Goal: Transaction & Acquisition: Purchase product/service

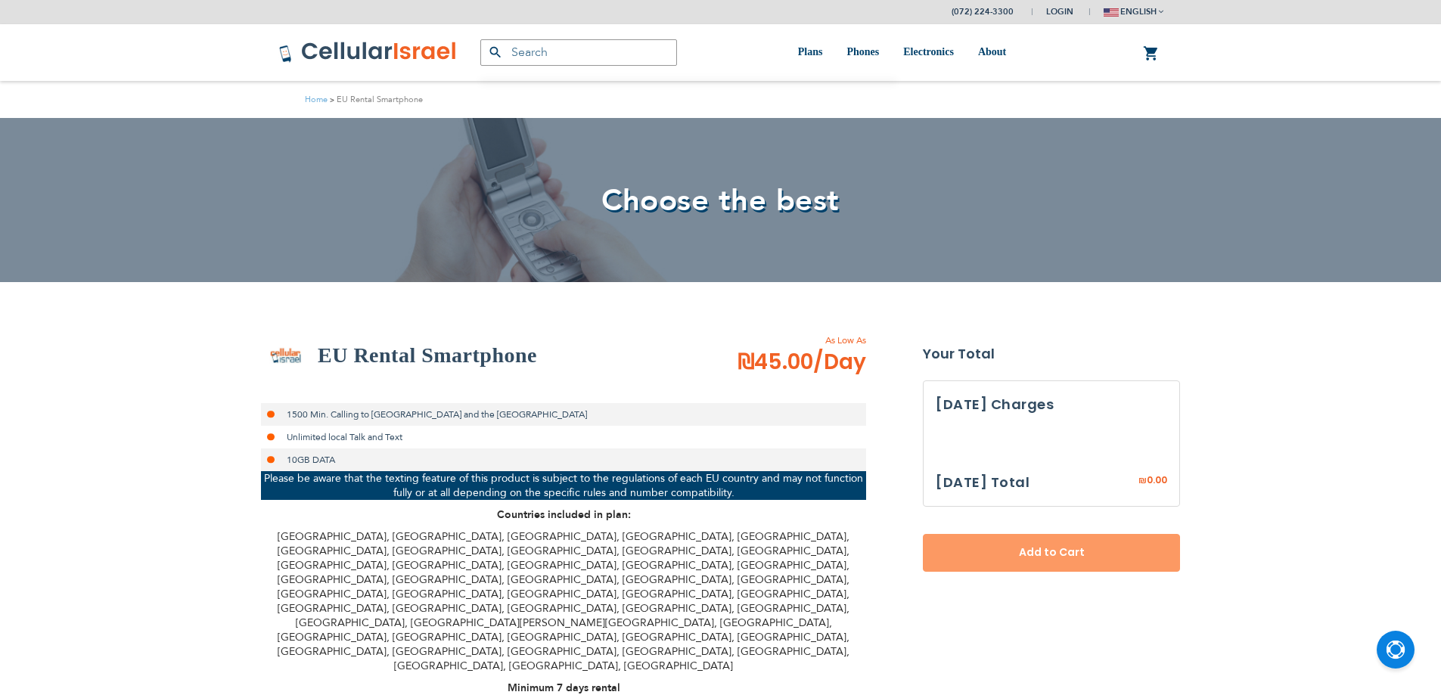
select select
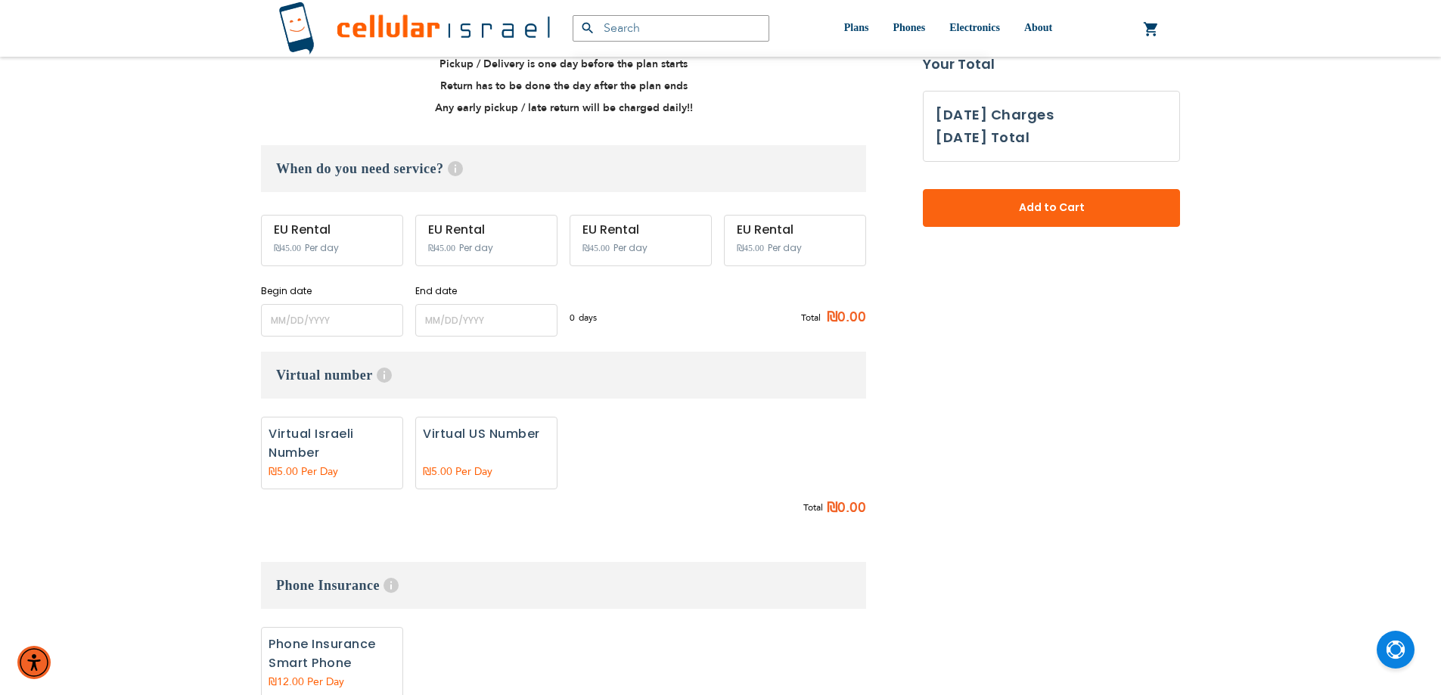
scroll to position [757, 0]
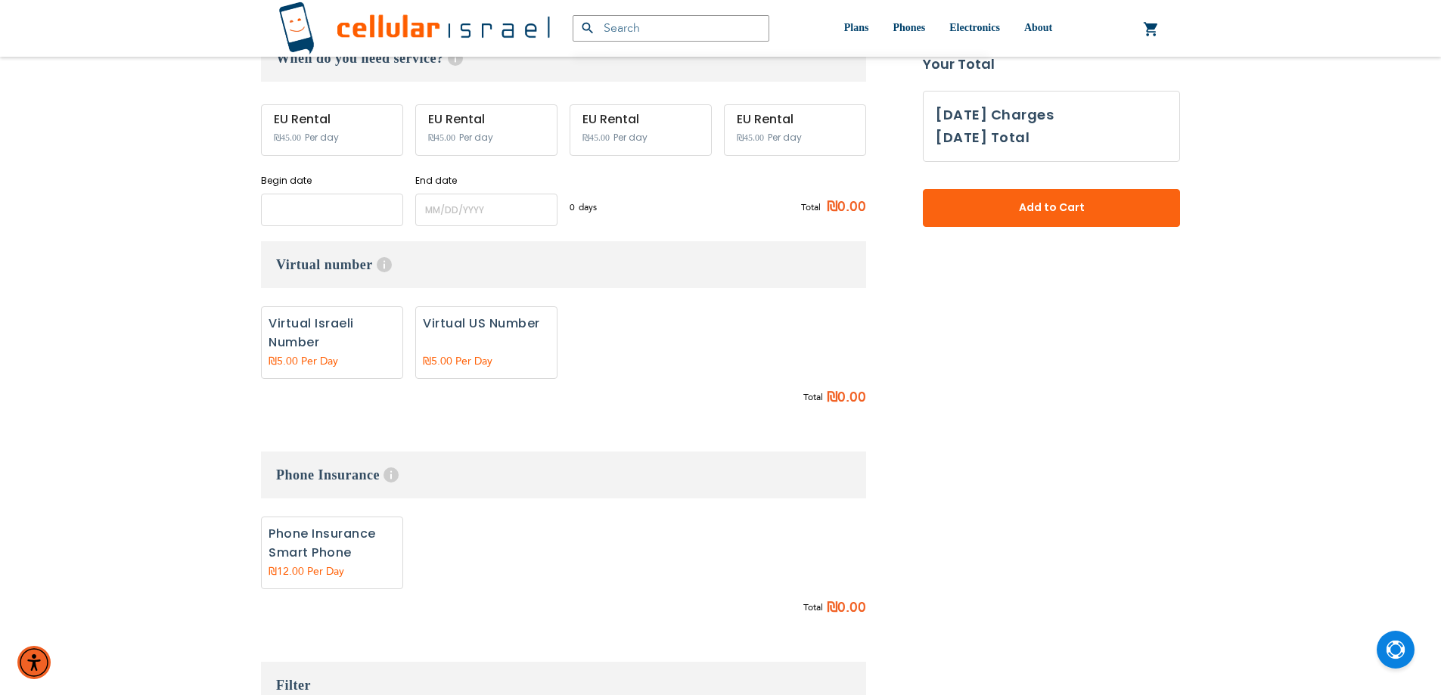
click at [304, 194] on input "name" at bounding box center [332, 210] width 142 height 33
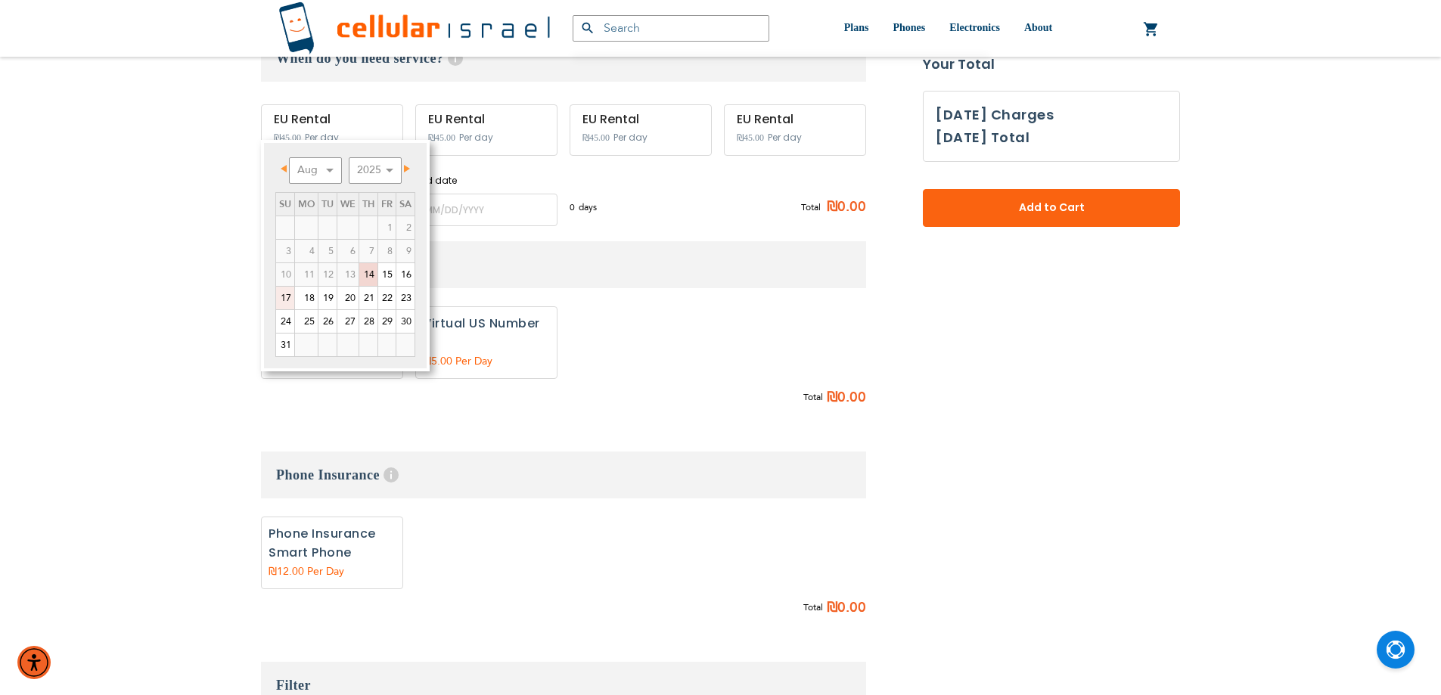
click at [285, 301] on link "17" at bounding box center [285, 298] width 18 height 23
type input "[DATE]"
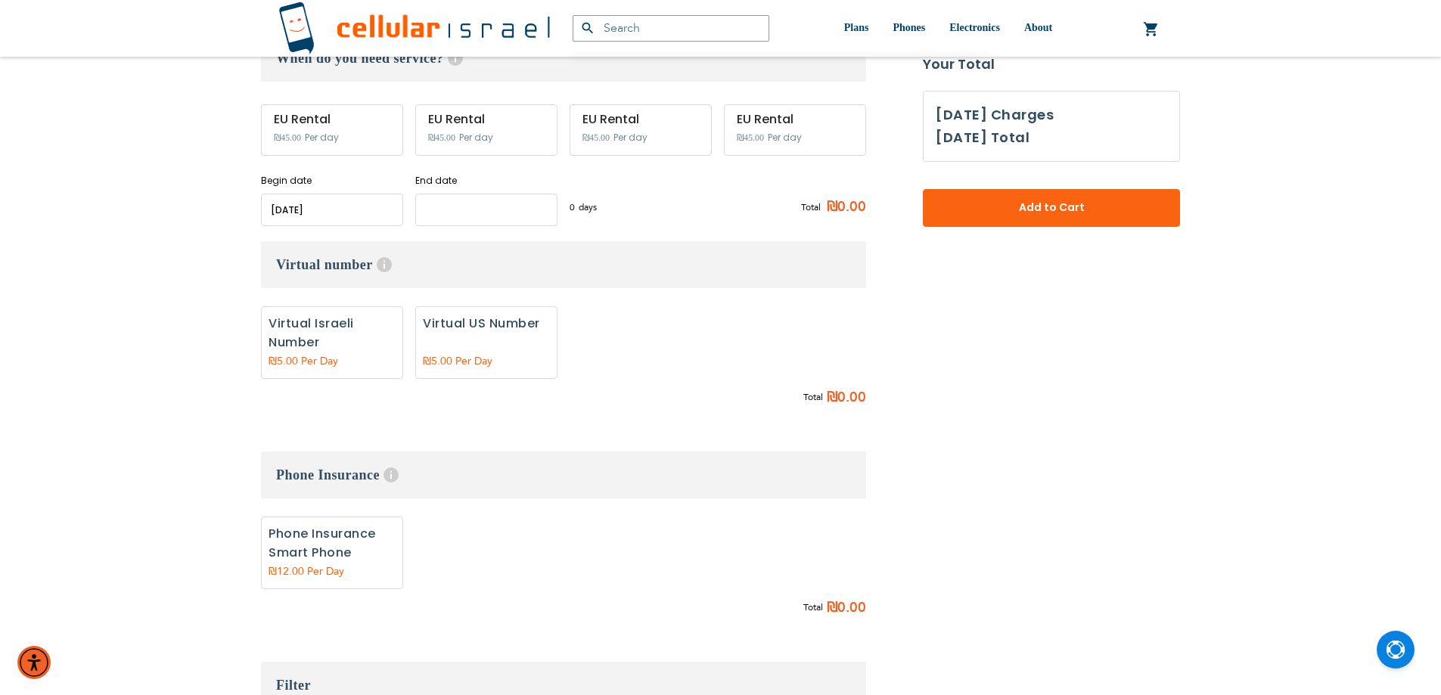
click at [474, 194] on input "name" at bounding box center [486, 210] width 142 height 33
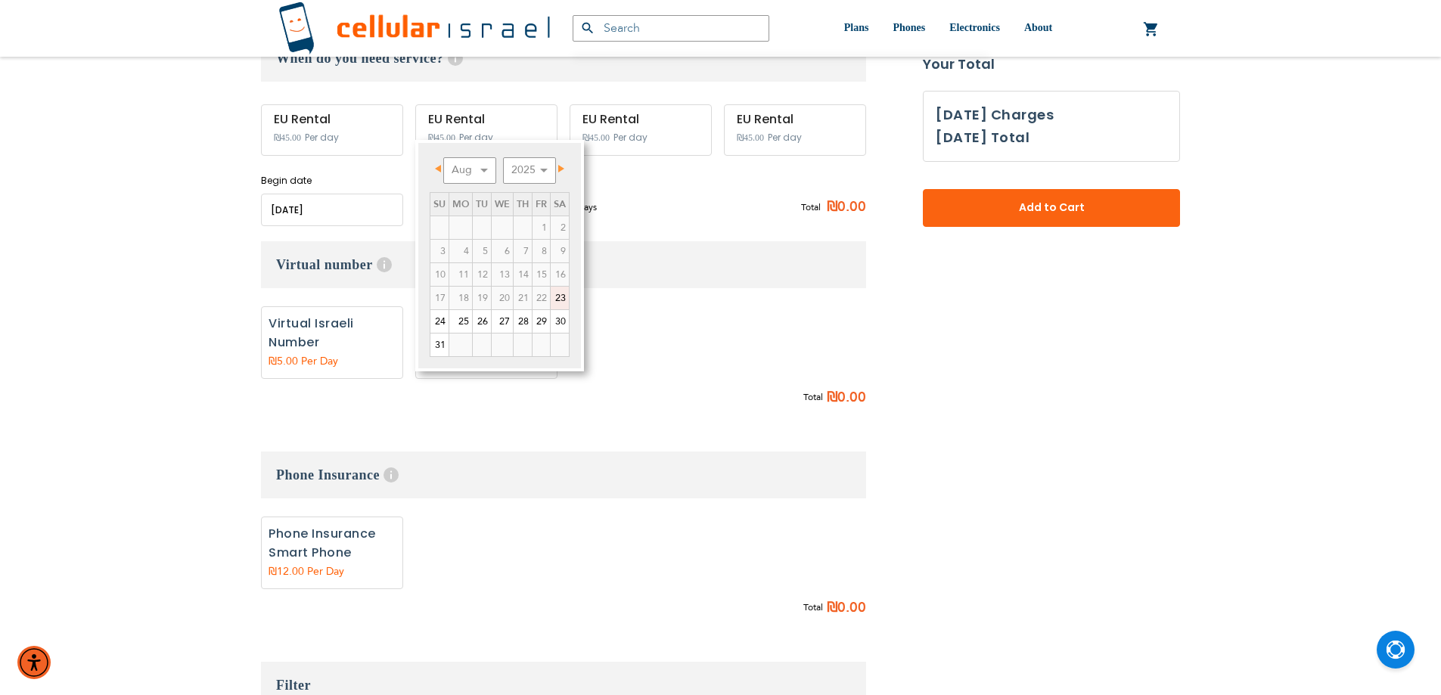
click at [561, 296] on link "23" at bounding box center [560, 298] width 18 height 23
type input "[DATE]"
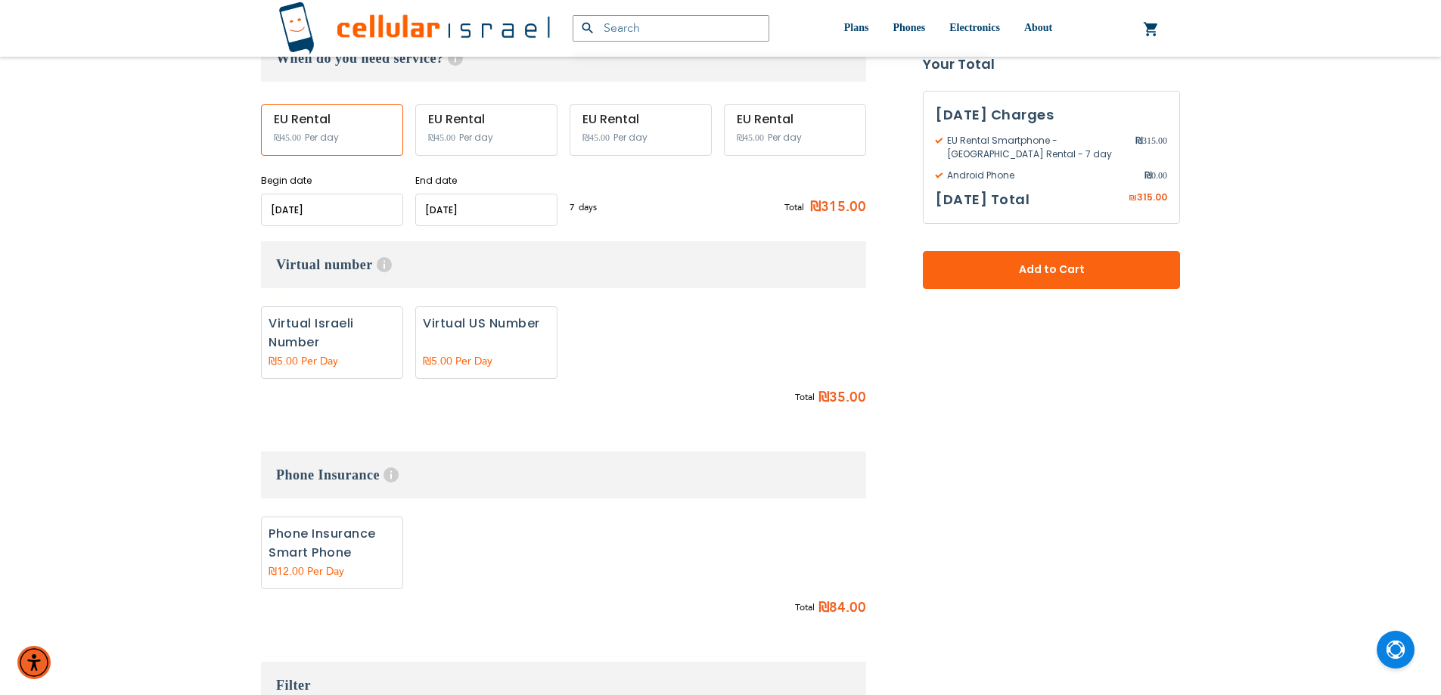
click at [313, 194] on input "name" at bounding box center [332, 210] width 142 height 33
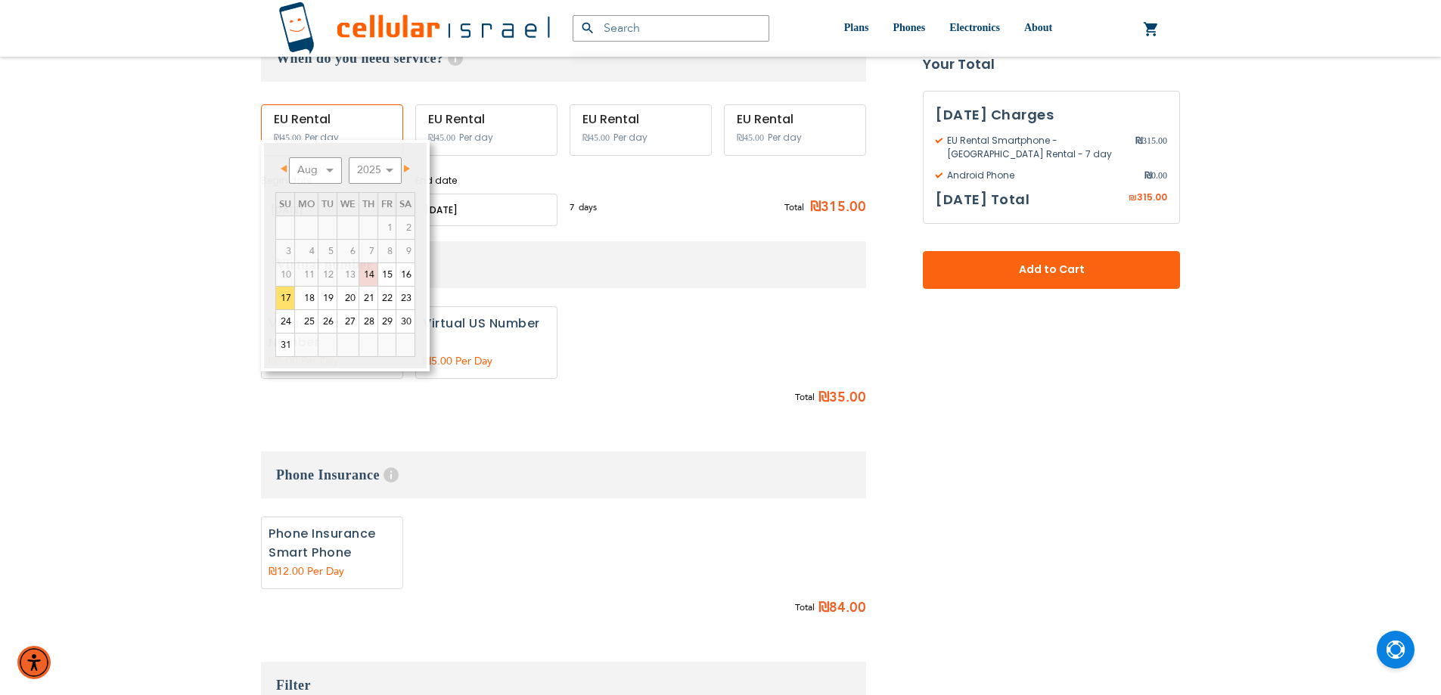
click at [493, 306] on div "None Virtual Israeli Number 7" at bounding box center [563, 346] width 605 height 80
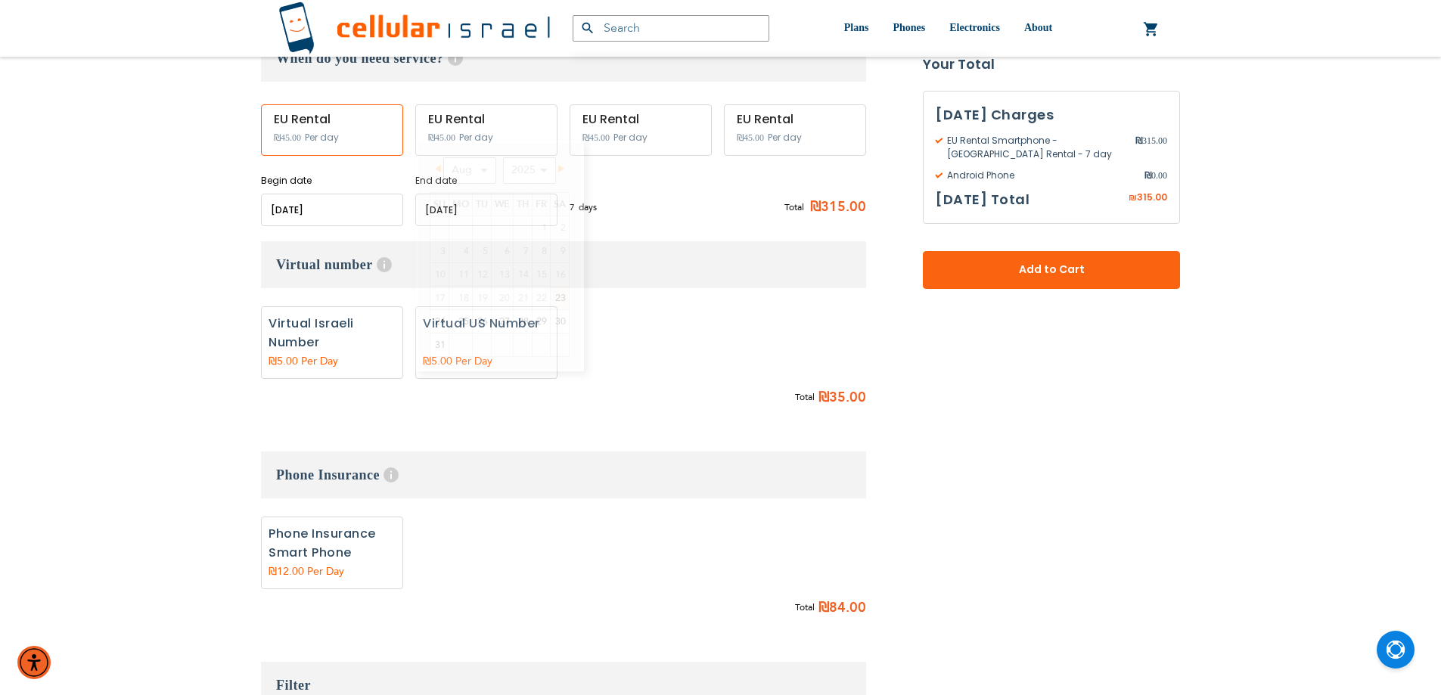
click at [477, 194] on input "name" at bounding box center [486, 210] width 142 height 33
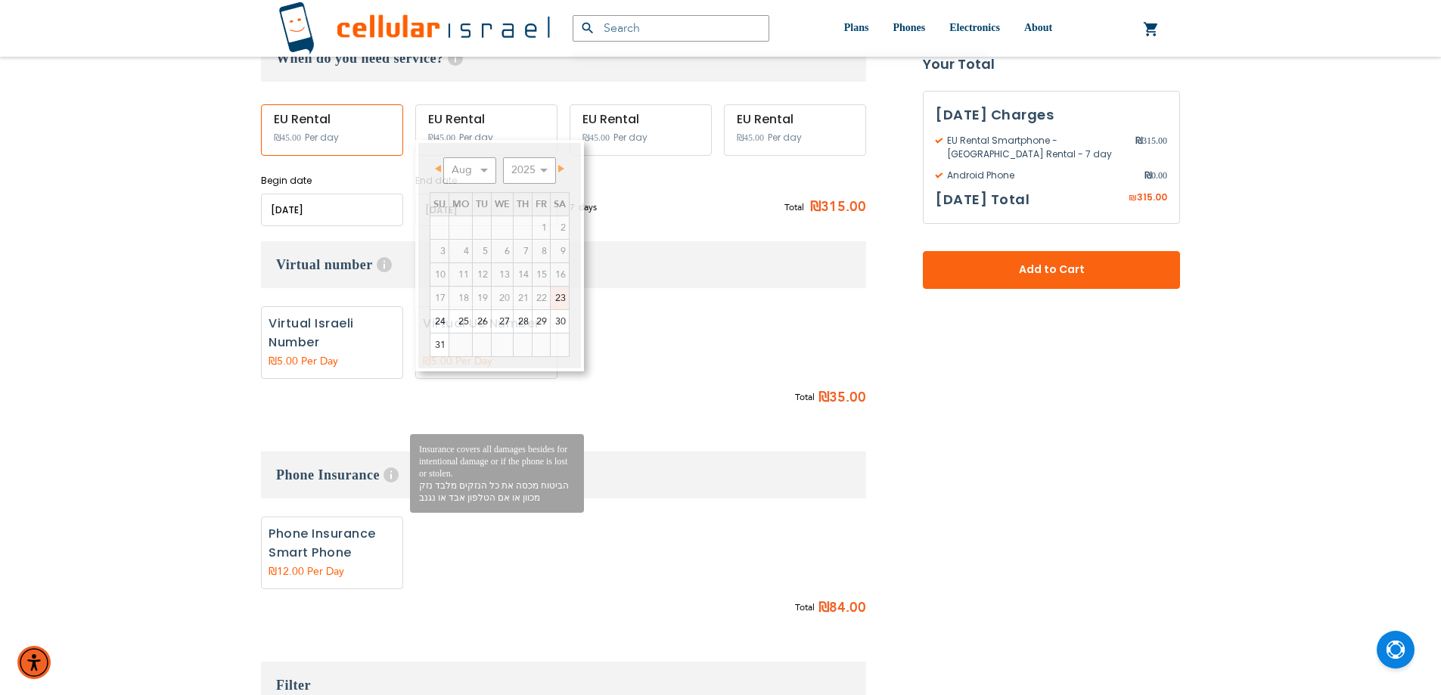
click at [395, 468] on span "Help" at bounding box center [391, 475] width 15 height 15
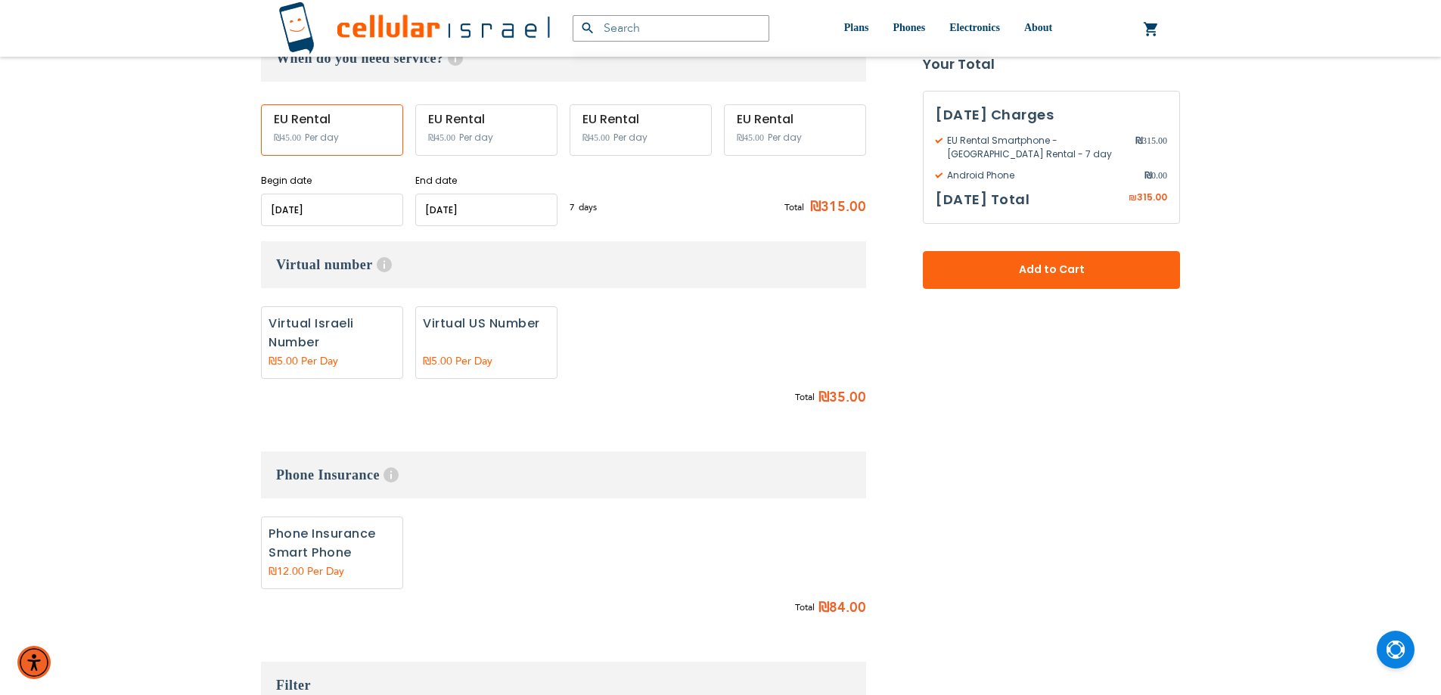
click at [340, 306] on label "Add" at bounding box center [332, 342] width 142 height 73
radio input "true"
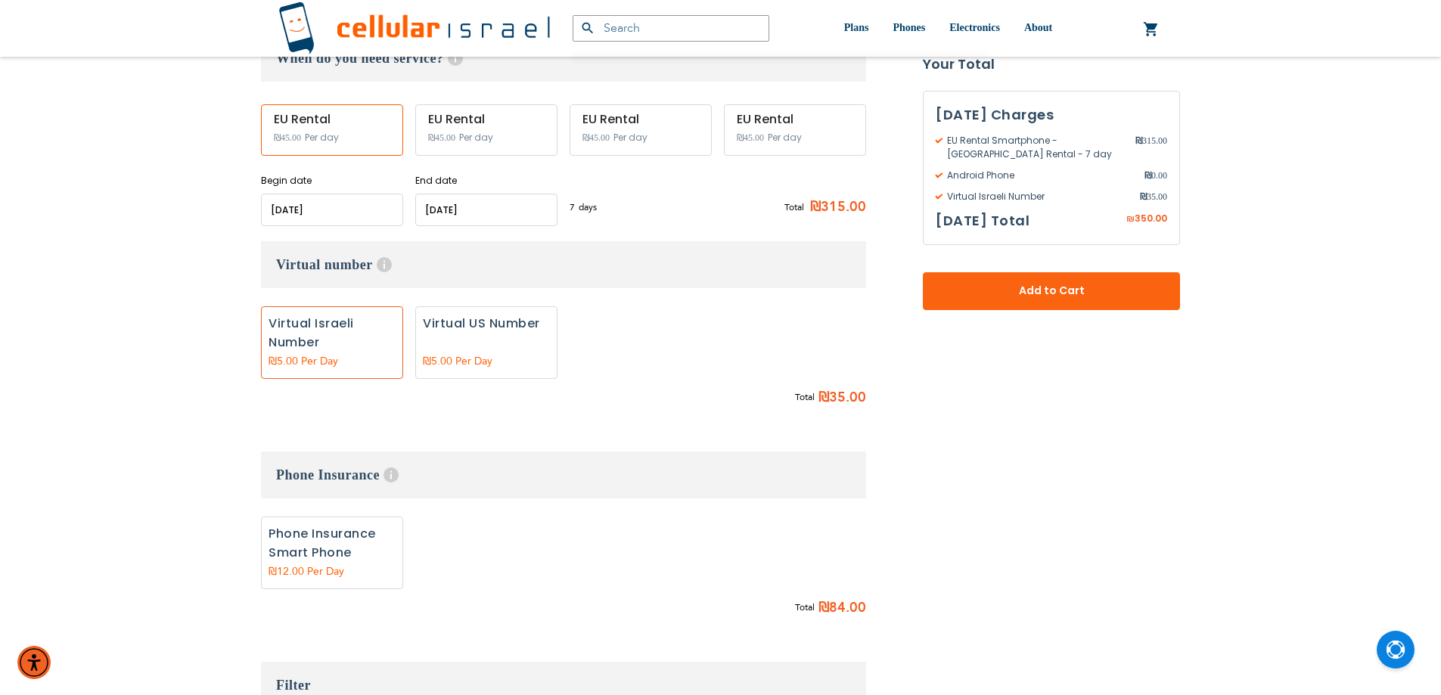
scroll to position [1211, 0]
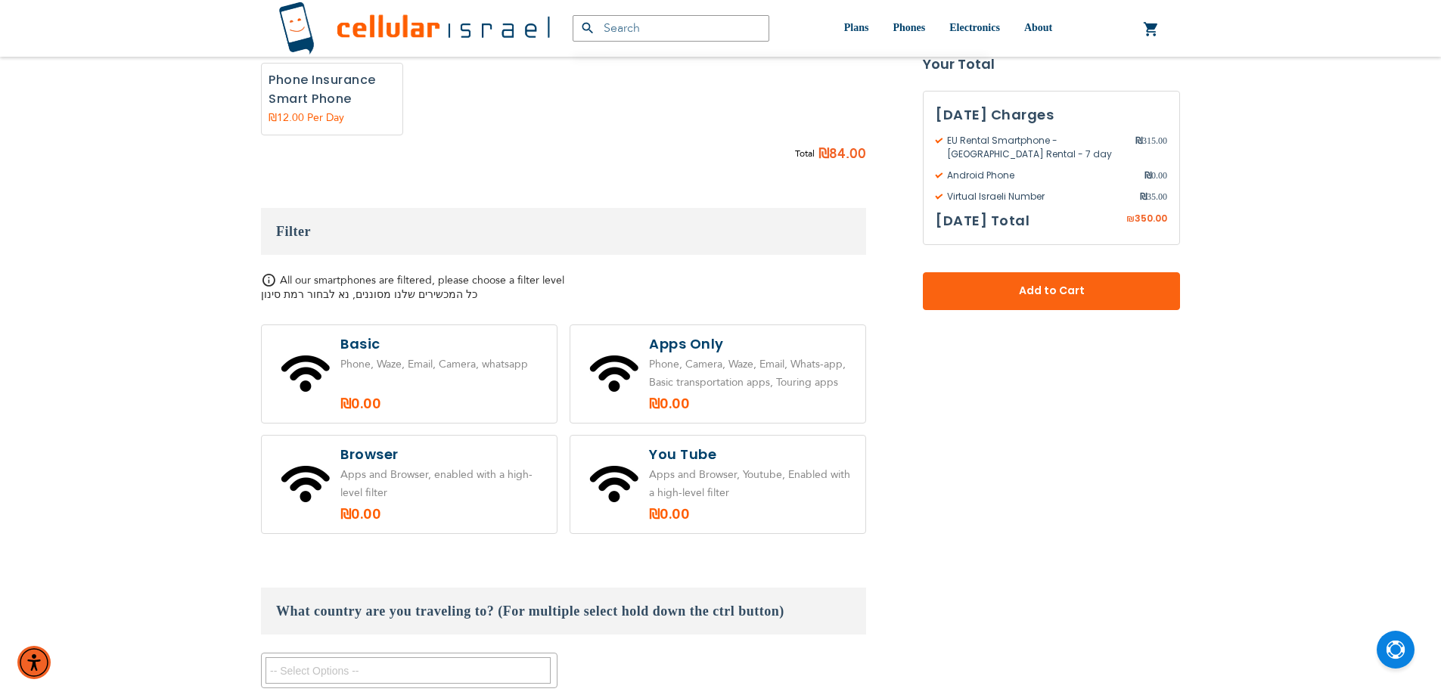
click at [687, 436] on label at bounding box center [718, 485] width 295 height 98
radio input "true"
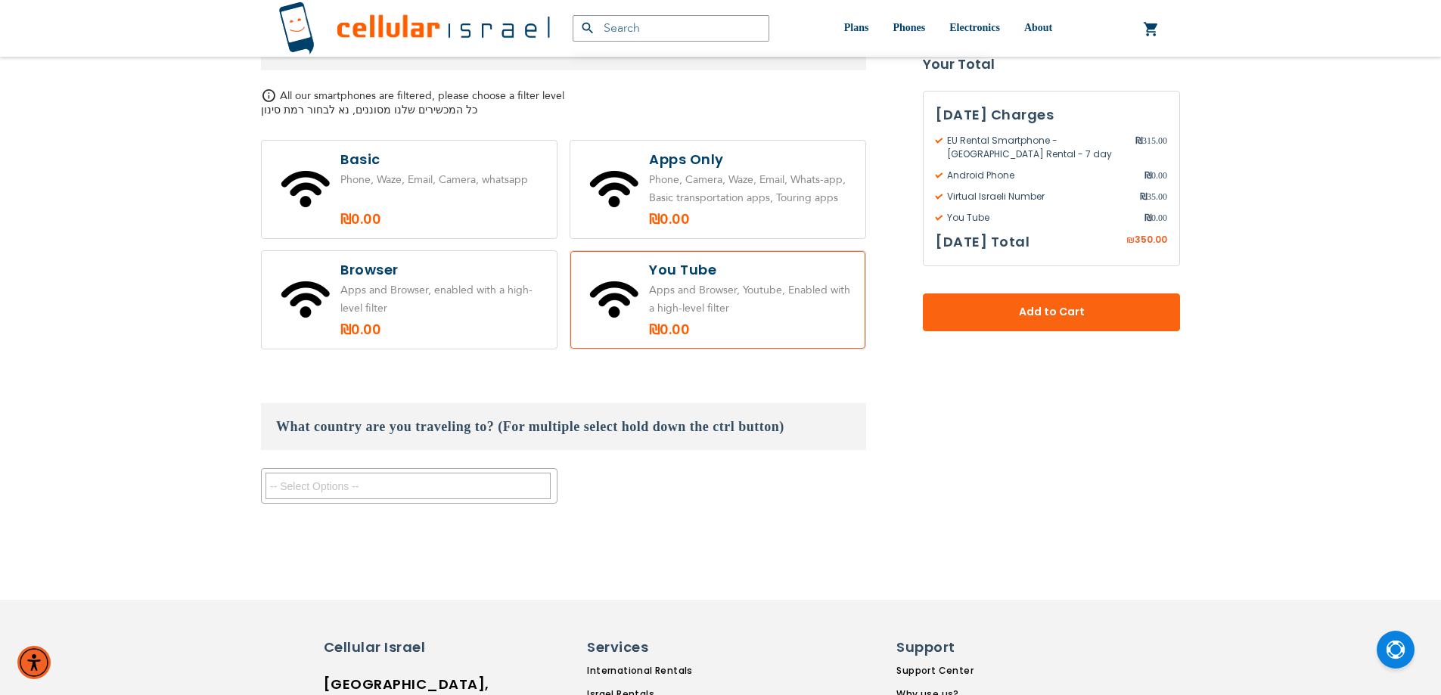
scroll to position [1528, 0]
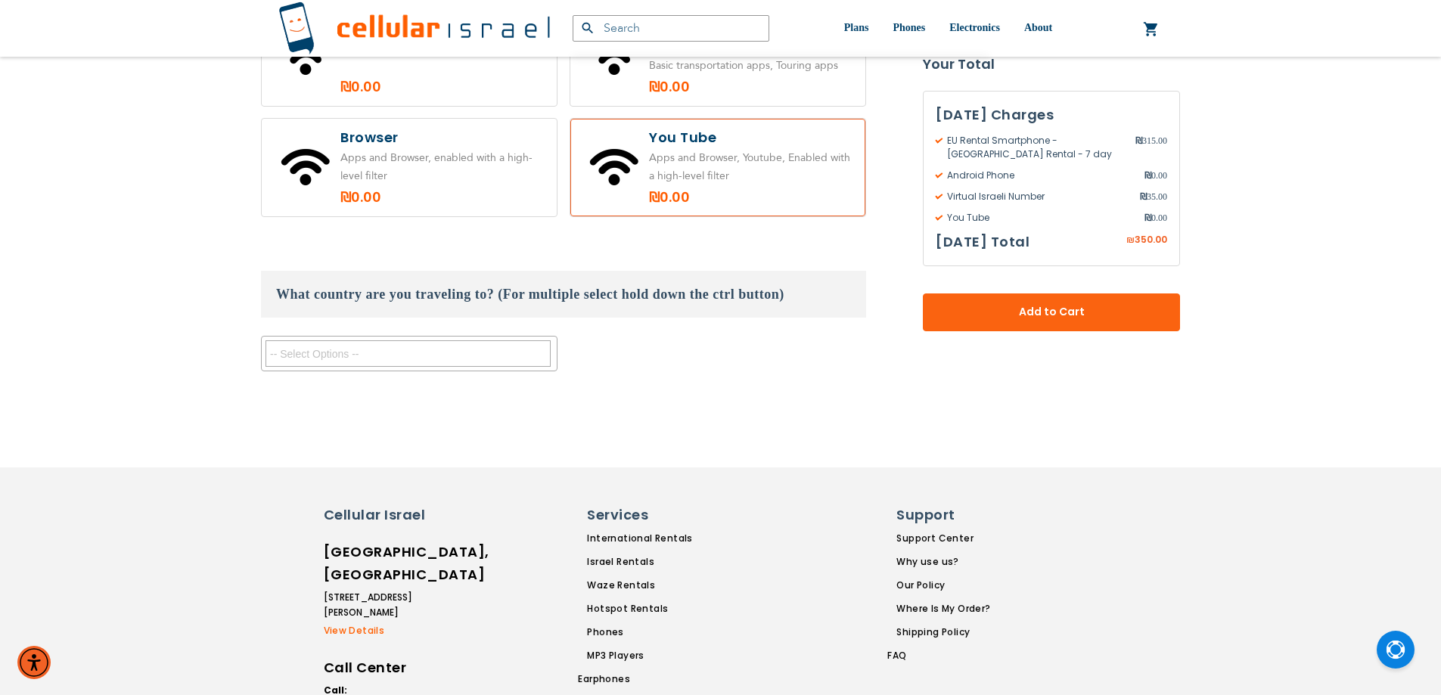
click at [345, 340] on textarea "Search" at bounding box center [408, 353] width 285 height 26
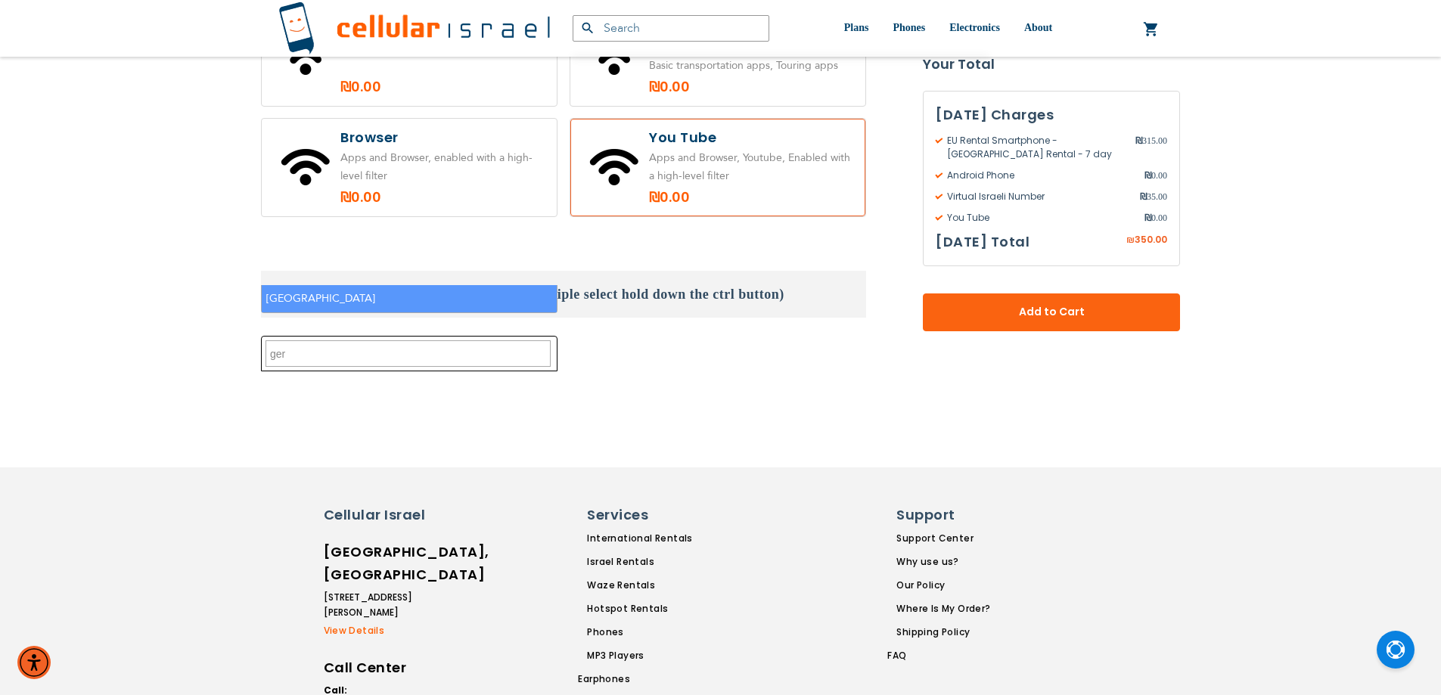
drag, startPoint x: 339, startPoint y: 266, endPoint x: 212, endPoint y: 278, distance: 127.8
type textarea "ot"
click at [323, 296] on li "Other (additional cost)" at bounding box center [409, 299] width 295 height 28
select select "10615"
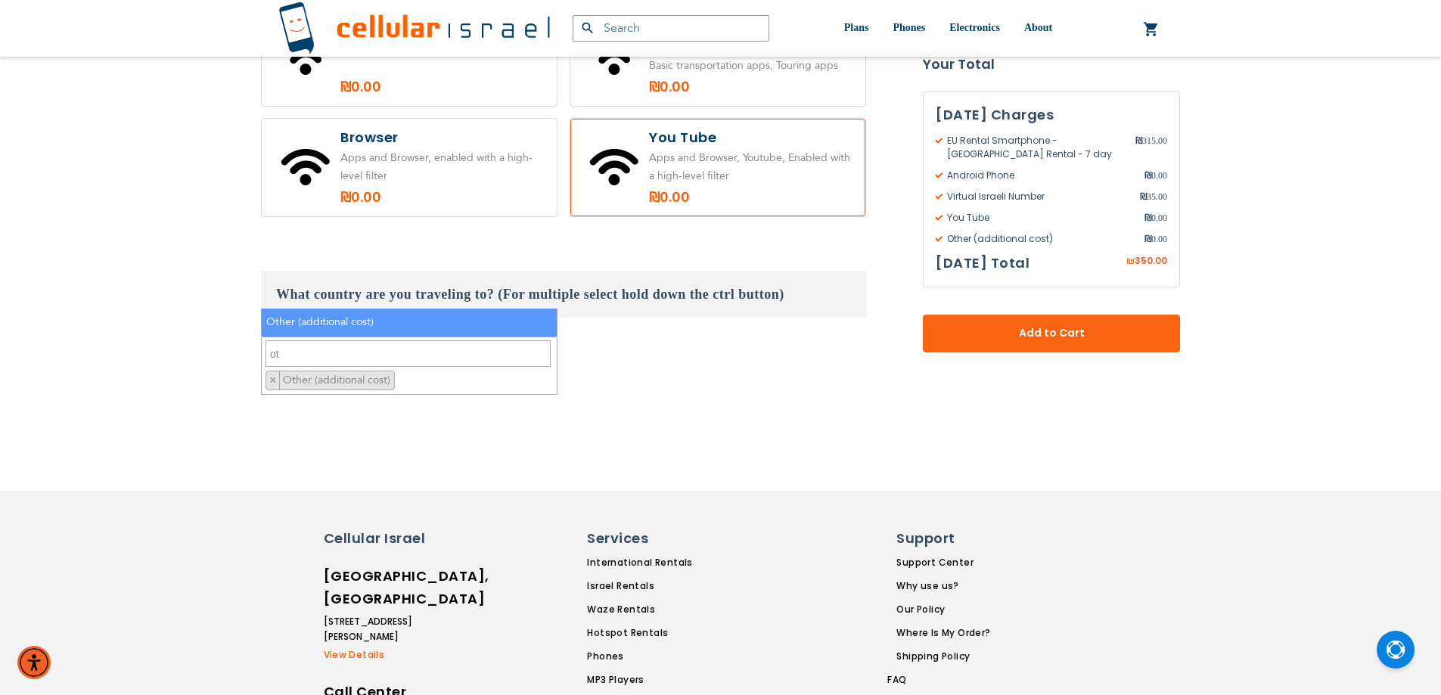
scroll to position [617, 0]
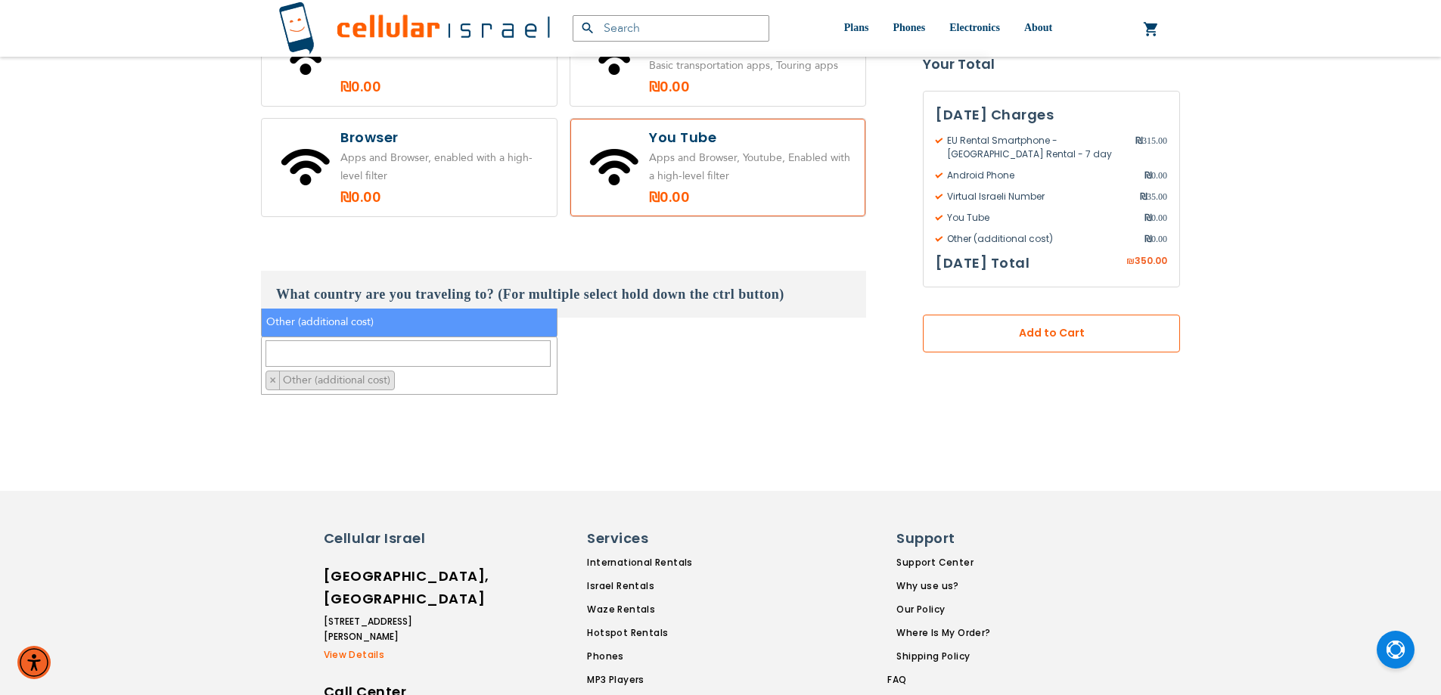
click at [1014, 335] on span "Add to Cart" at bounding box center [1051, 334] width 157 height 16
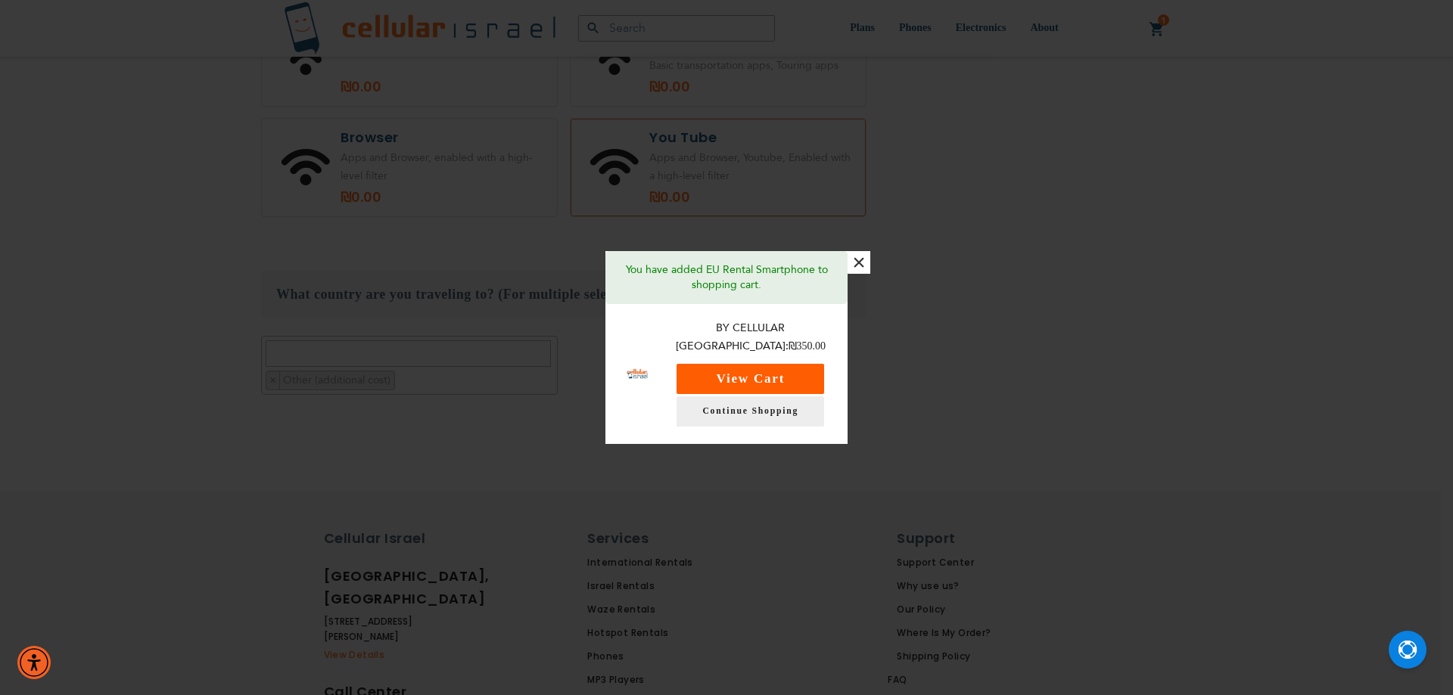
click at [790, 373] on button "View Cart" at bounding box center [750, 379] width 148 height 30
